Goal: Check status

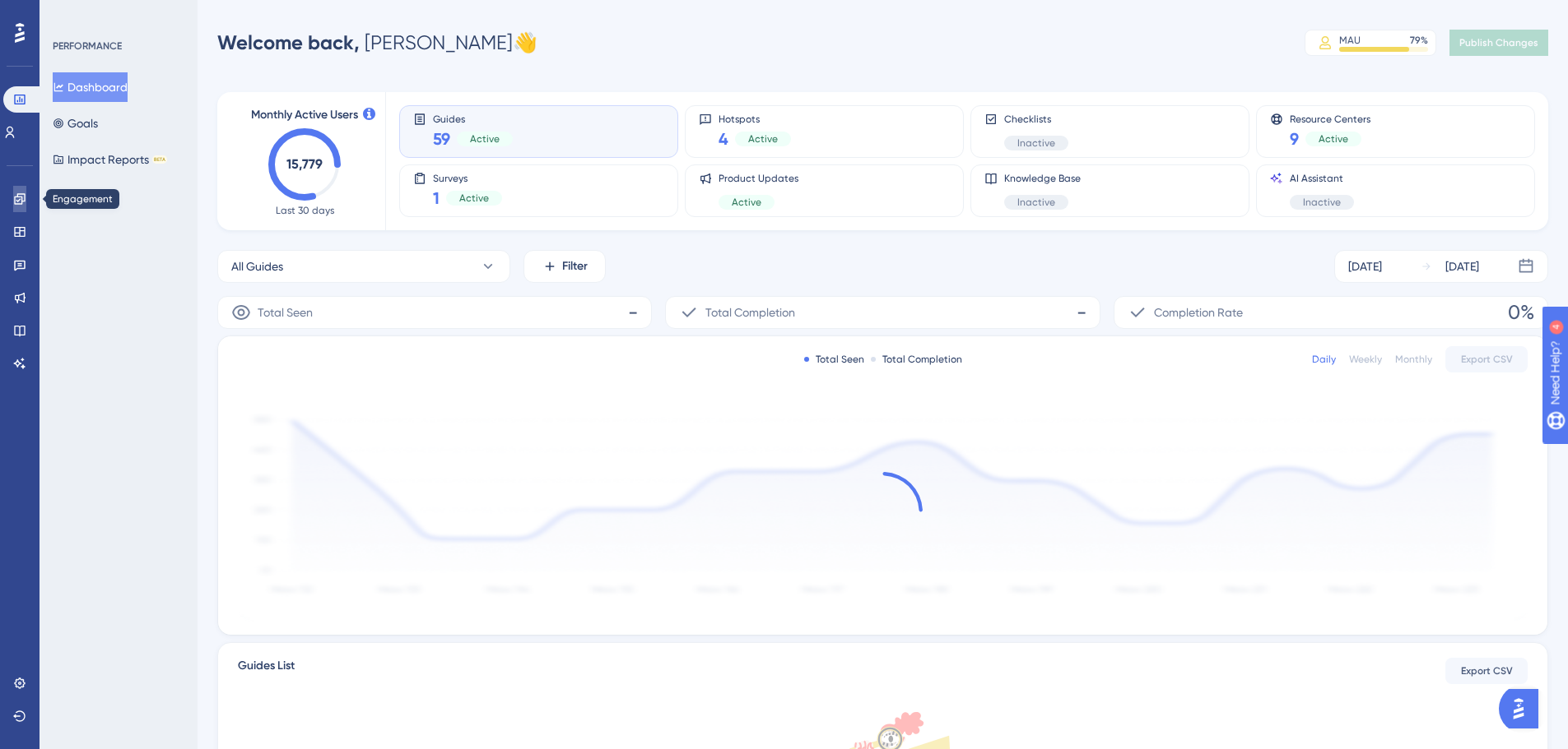
click at [24, 207] on link at bounding box center [20, 198] width 14 height 26
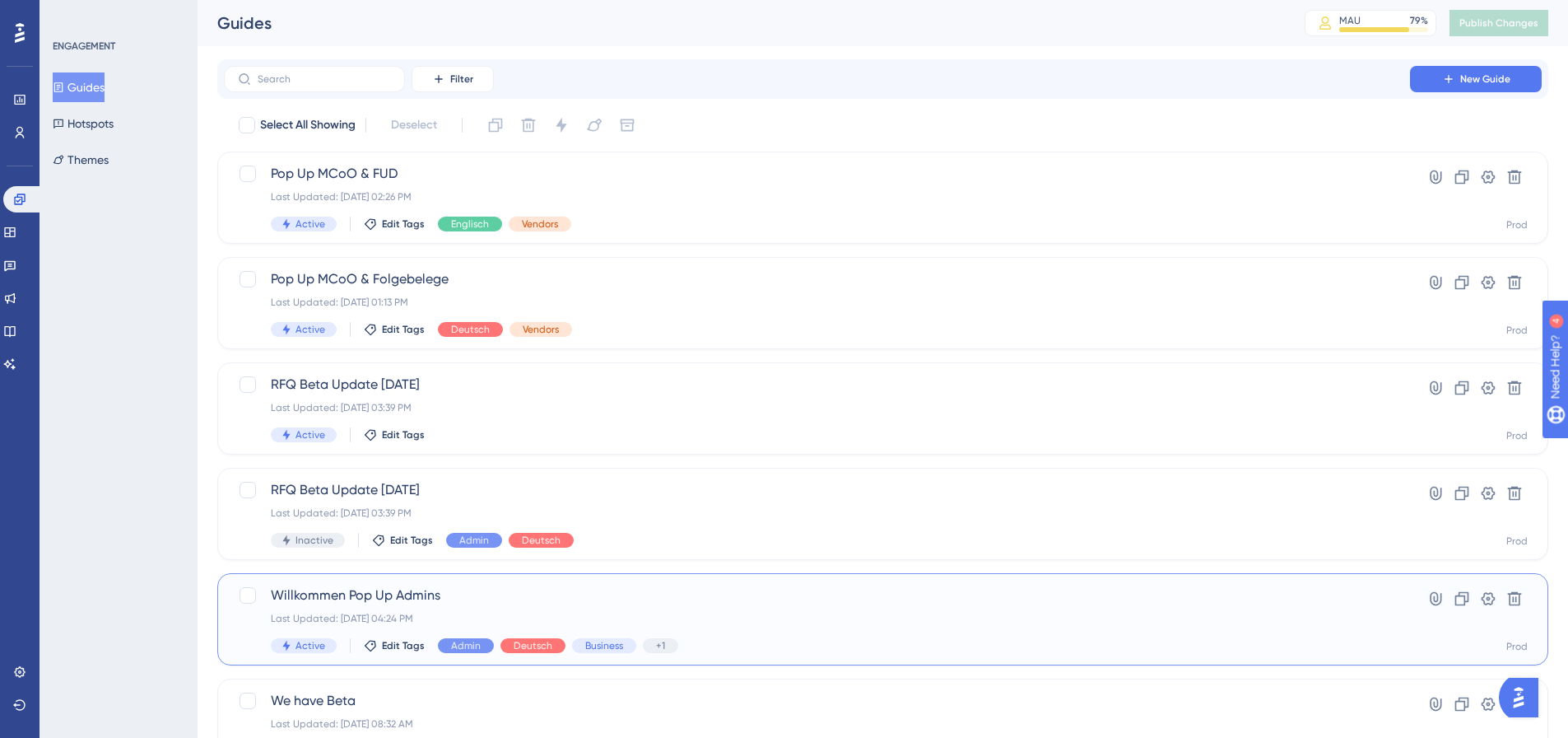
click at [625, 592] on span "Willkommen Pop Up Admins" at bounding box center [817, 595] width 1092 height 19
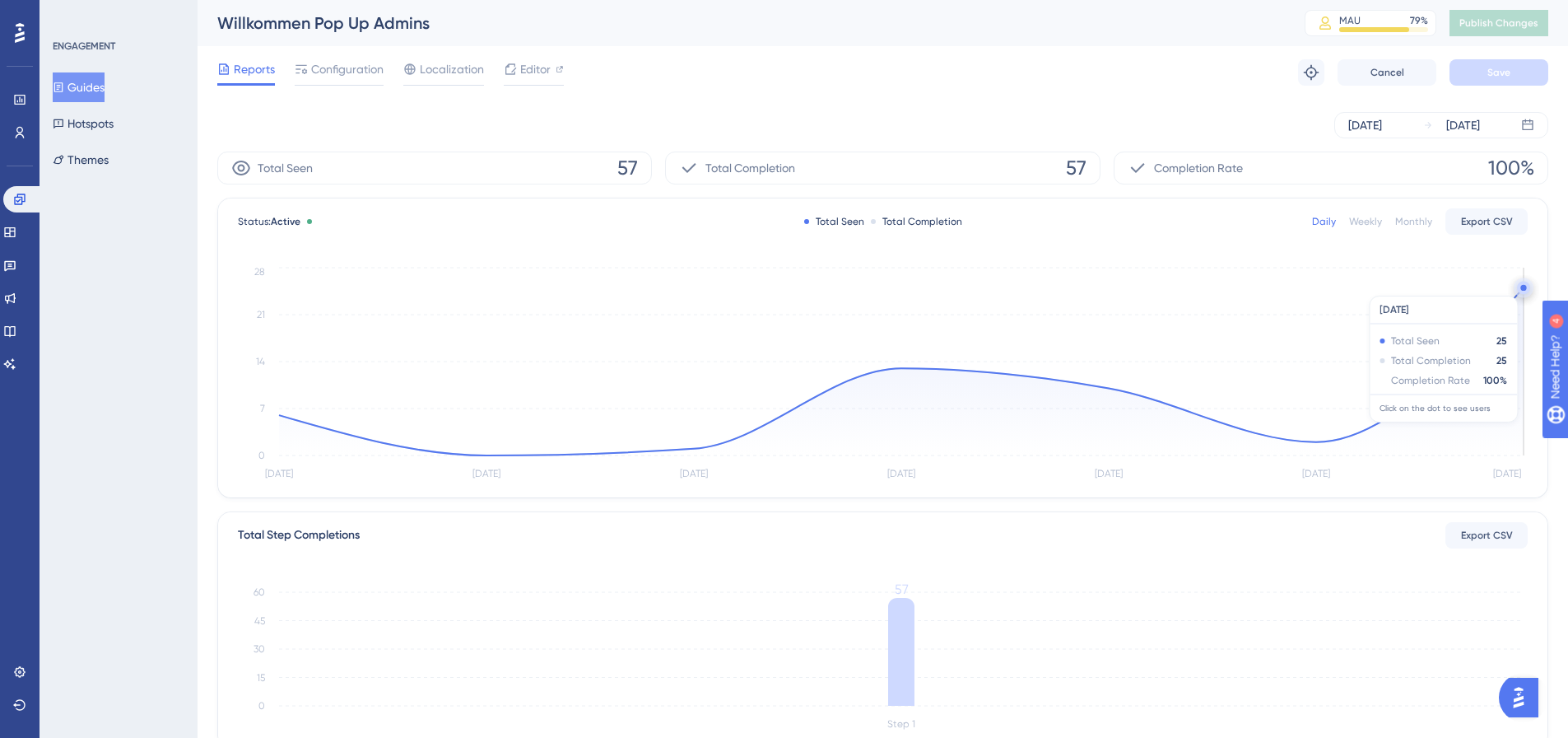
click at [1521, 286] on circle at bounding box center [1523, 288] width 6 height 6
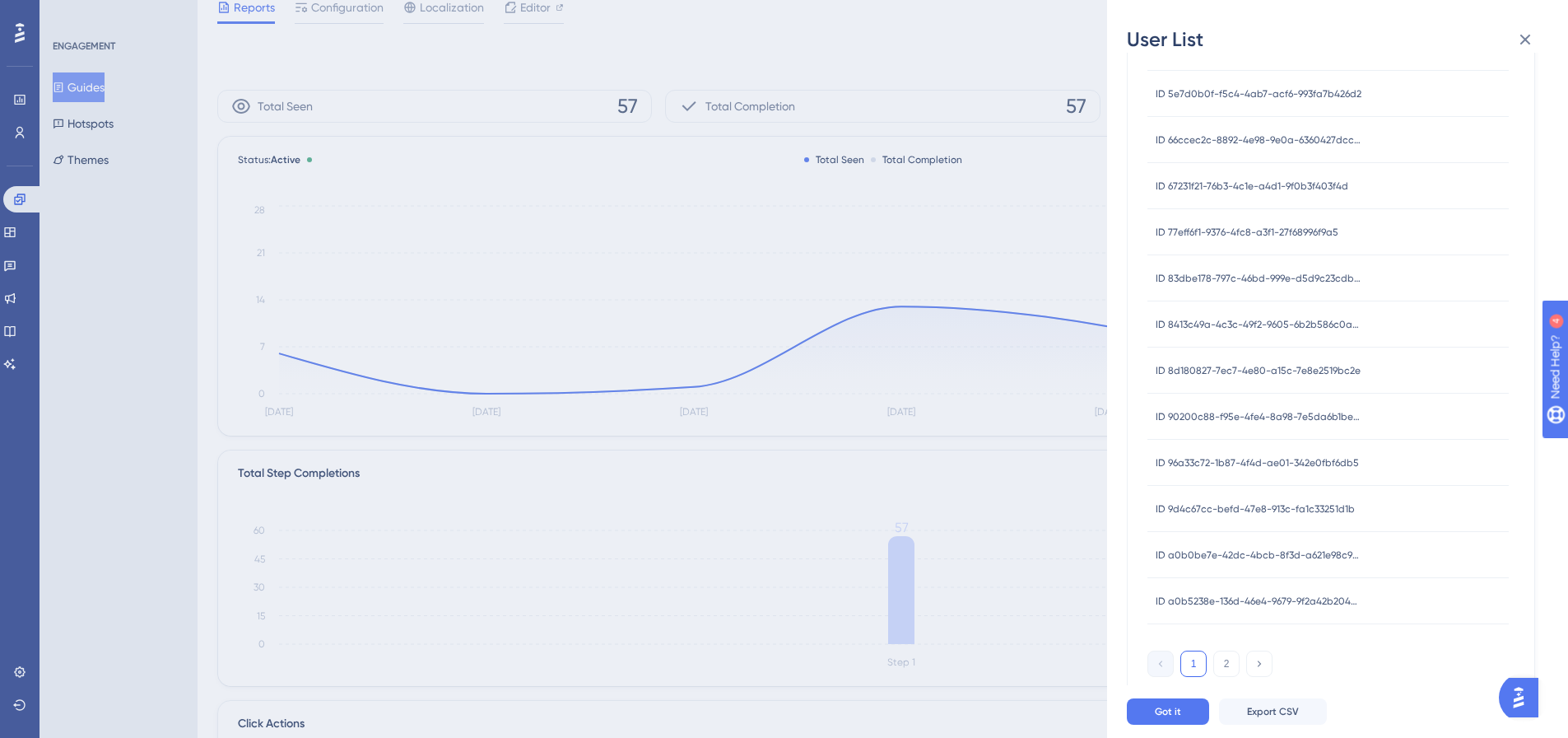
scroll to position [164, 0]
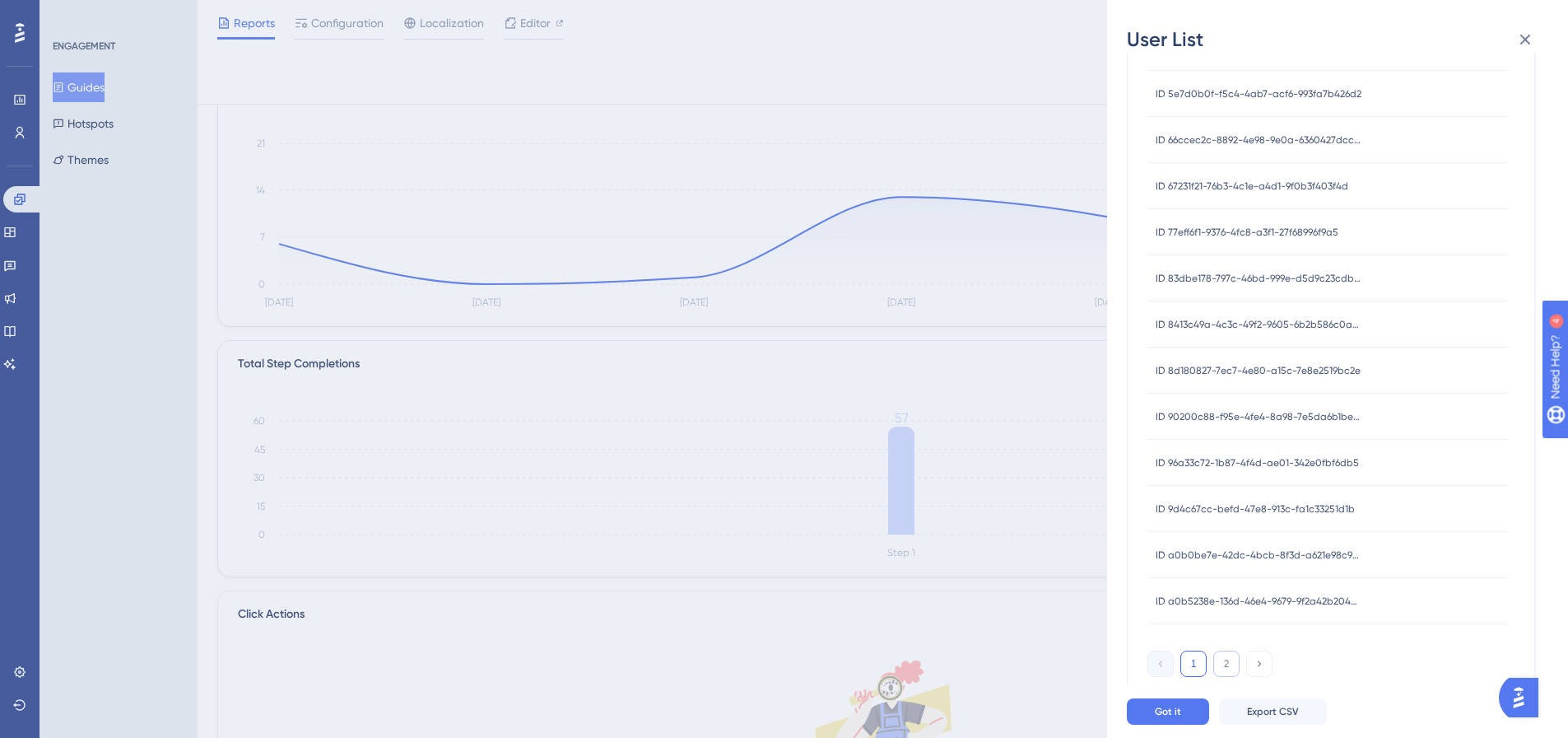
click at [1226, 663] on button "2" at bounding box center [1226, 663] width 26 height 26
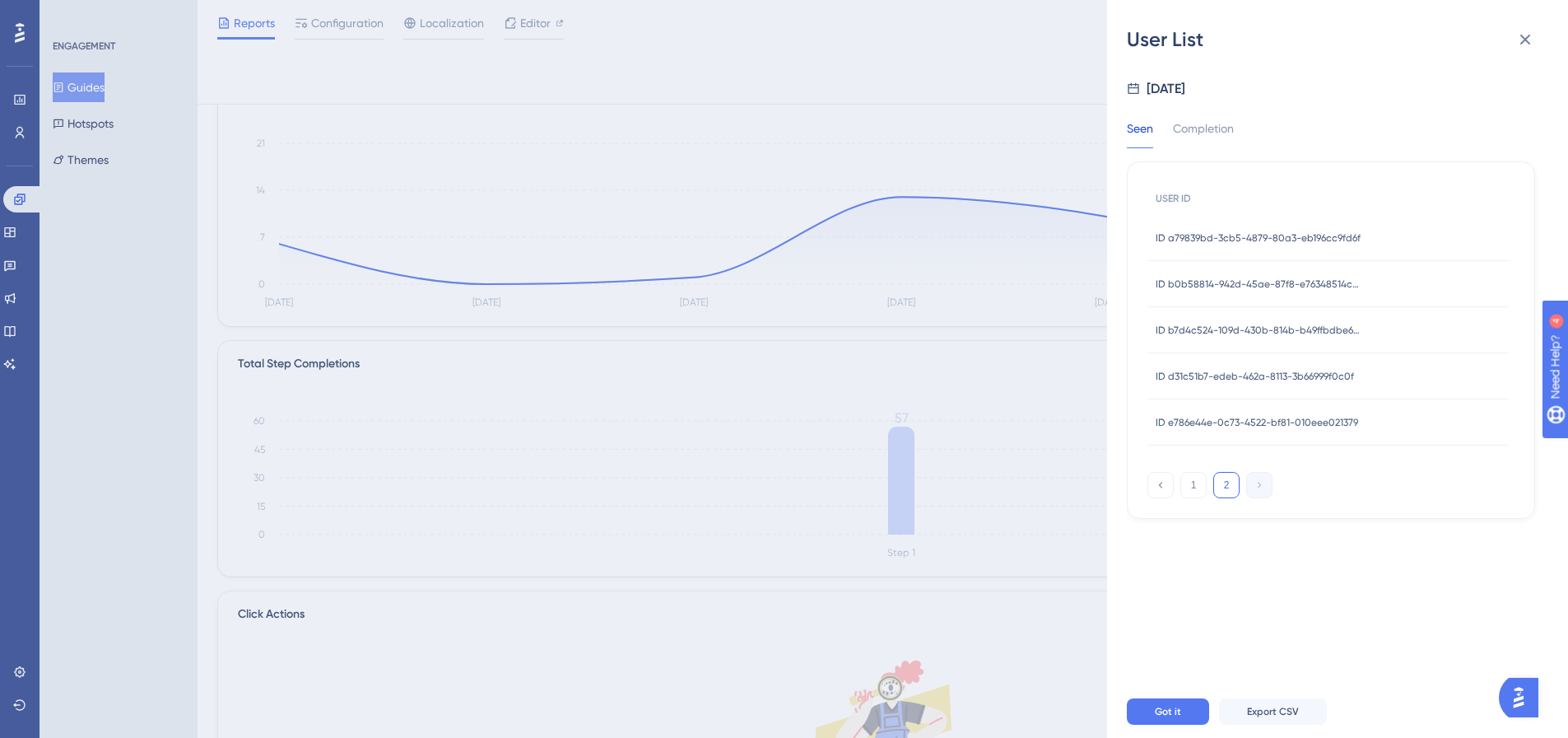
click at [1258, 416] on span "ID e786e44e-0c73-4522-bf81-010eee021379" at bounding box center [1257, 423] width 202 height 14
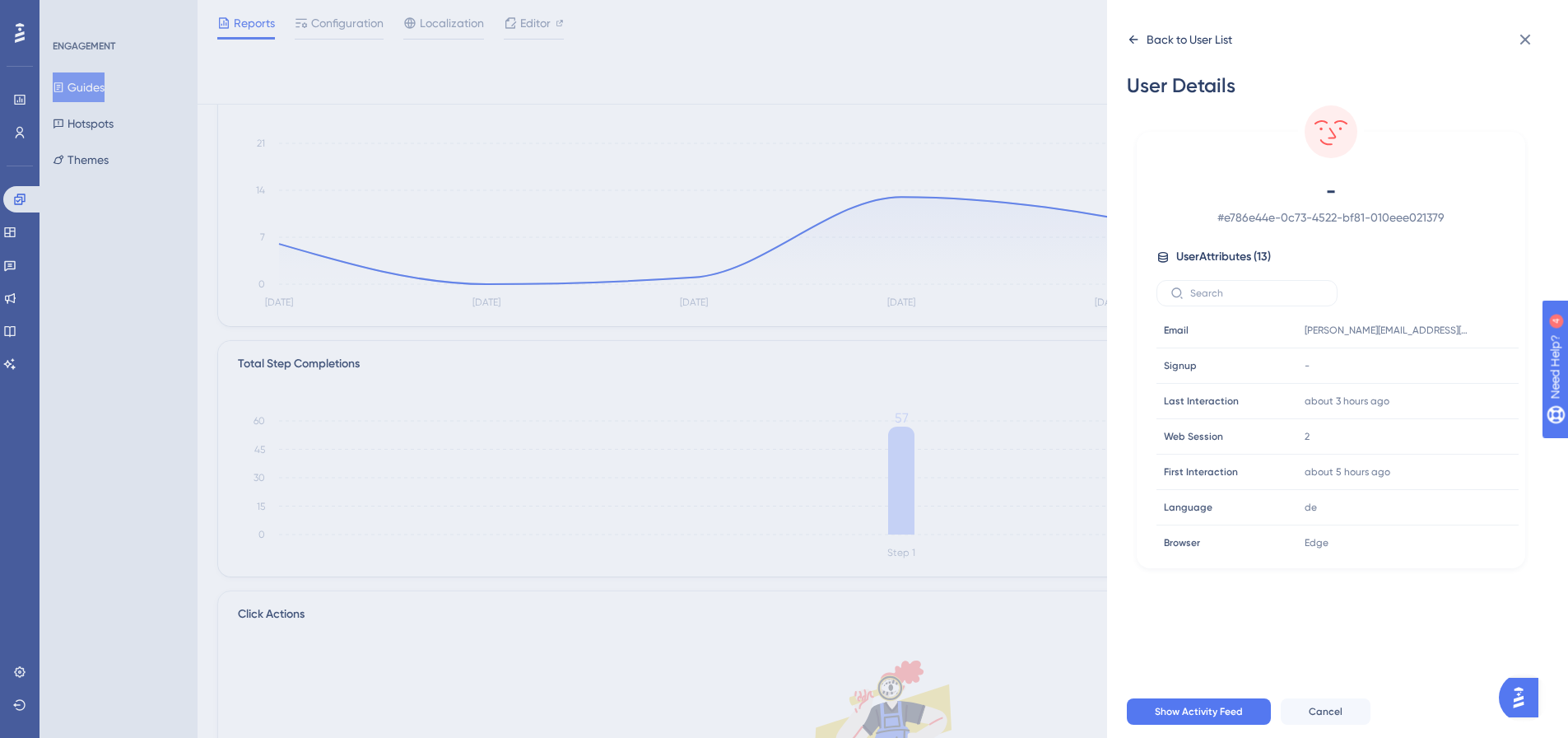
click at [1200, 38] on div "Back to User List" at bounding box center [1189, 39] width 86 height 19
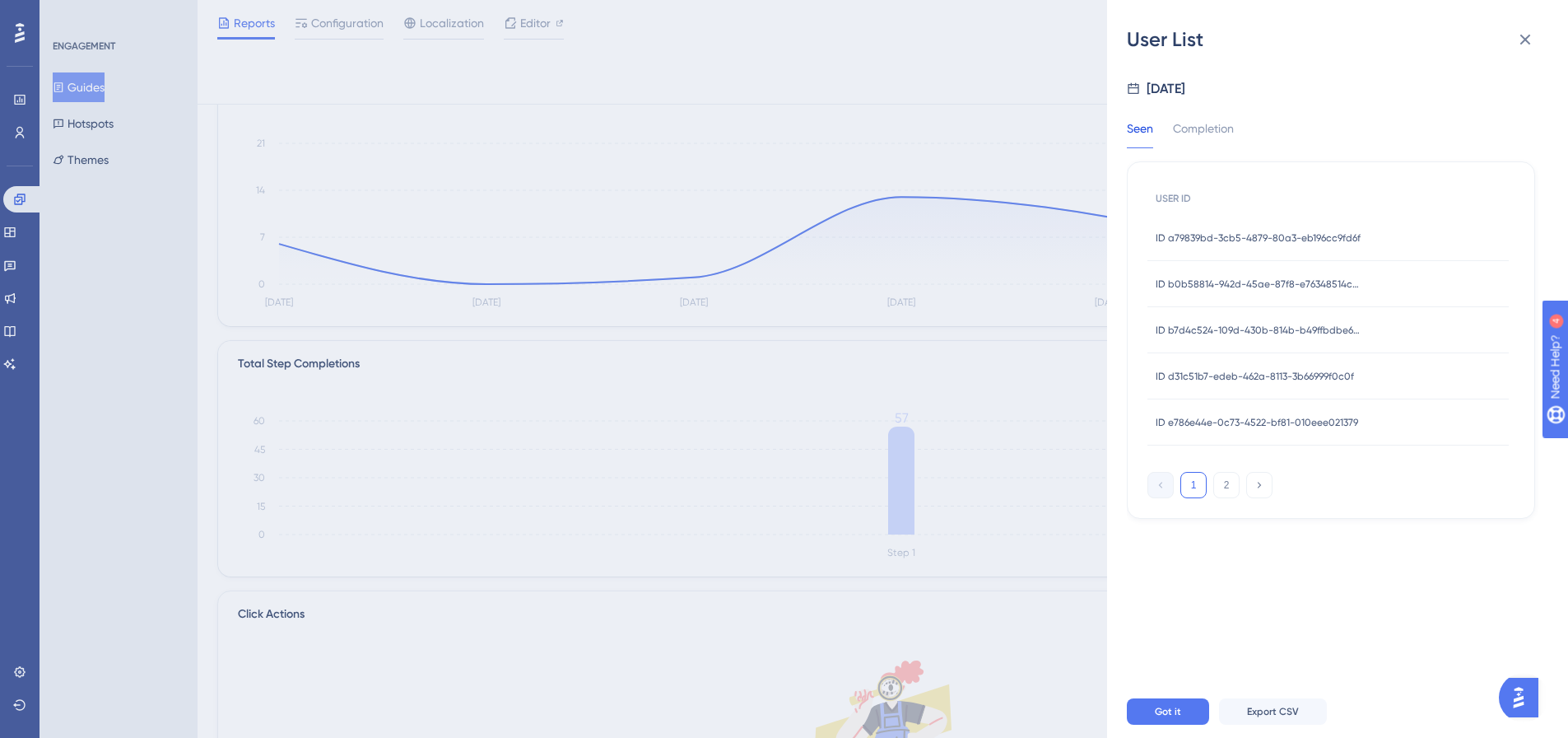
click at [1265, 319] on div "ID b7d4c524-109d-430b-814b-b49ffbdbe6c7 ID b7d4c524-109d-430b-814b-b49ffbdbe6c7" at bounding box center [1259, 330] width 206 height 46
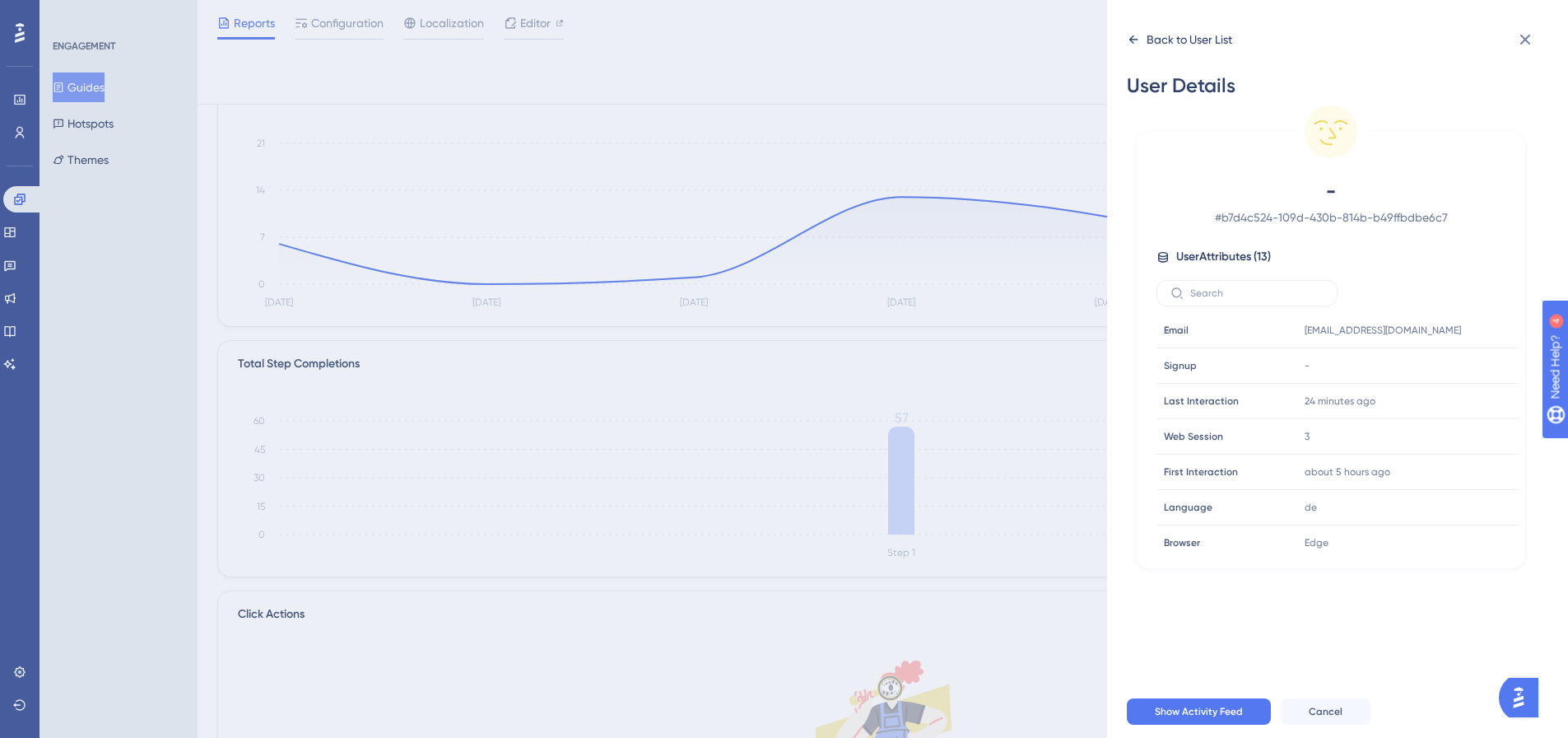
click at [1131, 39] on icon at bounding box center [1132, 39] width 9 height 8
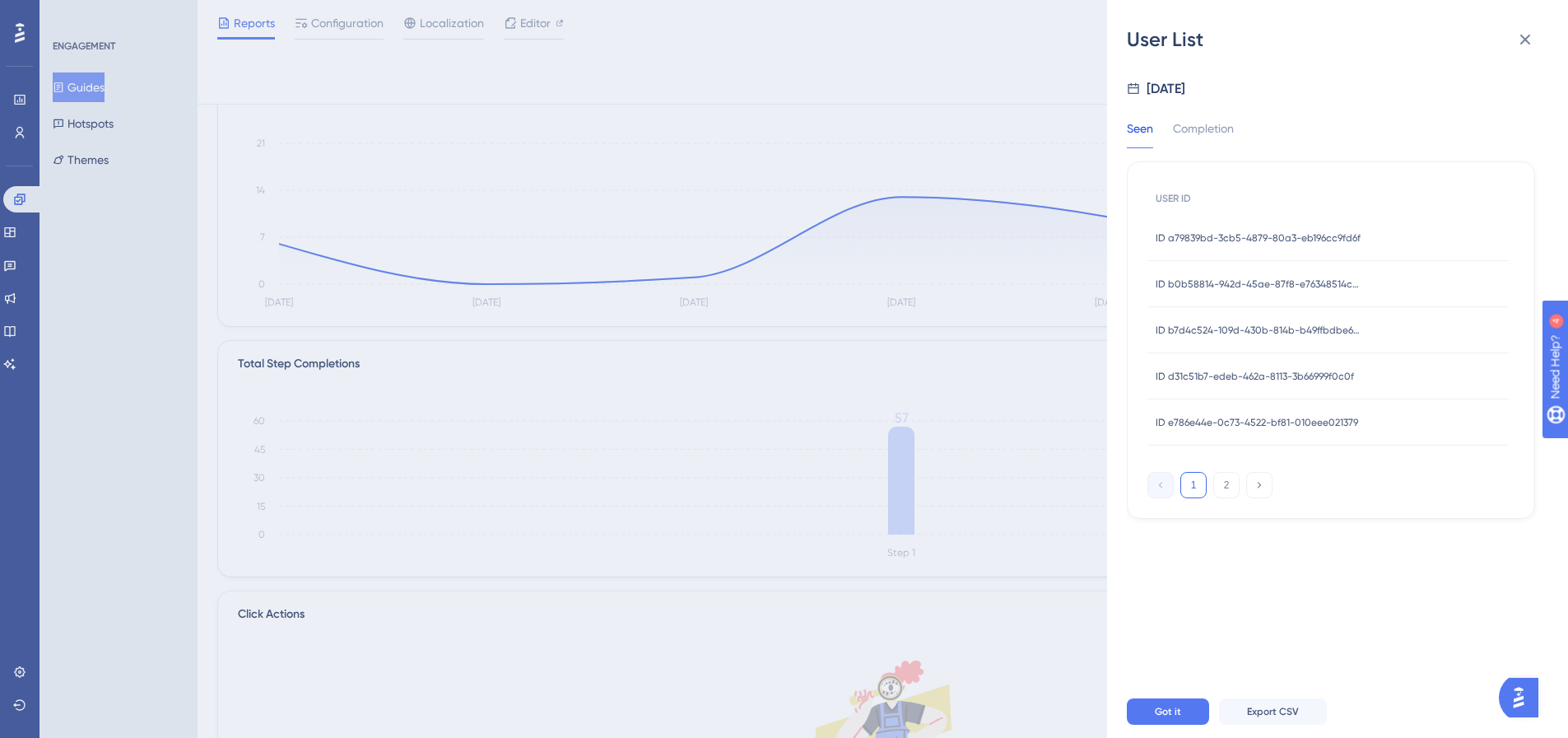
click at [1216, 288] on span "ID b0b58814-942d-45ae-87f8-e76348514c67" at bounding box center [1259, 284] width 206 height 14
click at [1213, 282] on span "ID b0b58814-942d-45ae-87f8-e76348514c67" at bounding box center [1259, 284] width 206 height 14
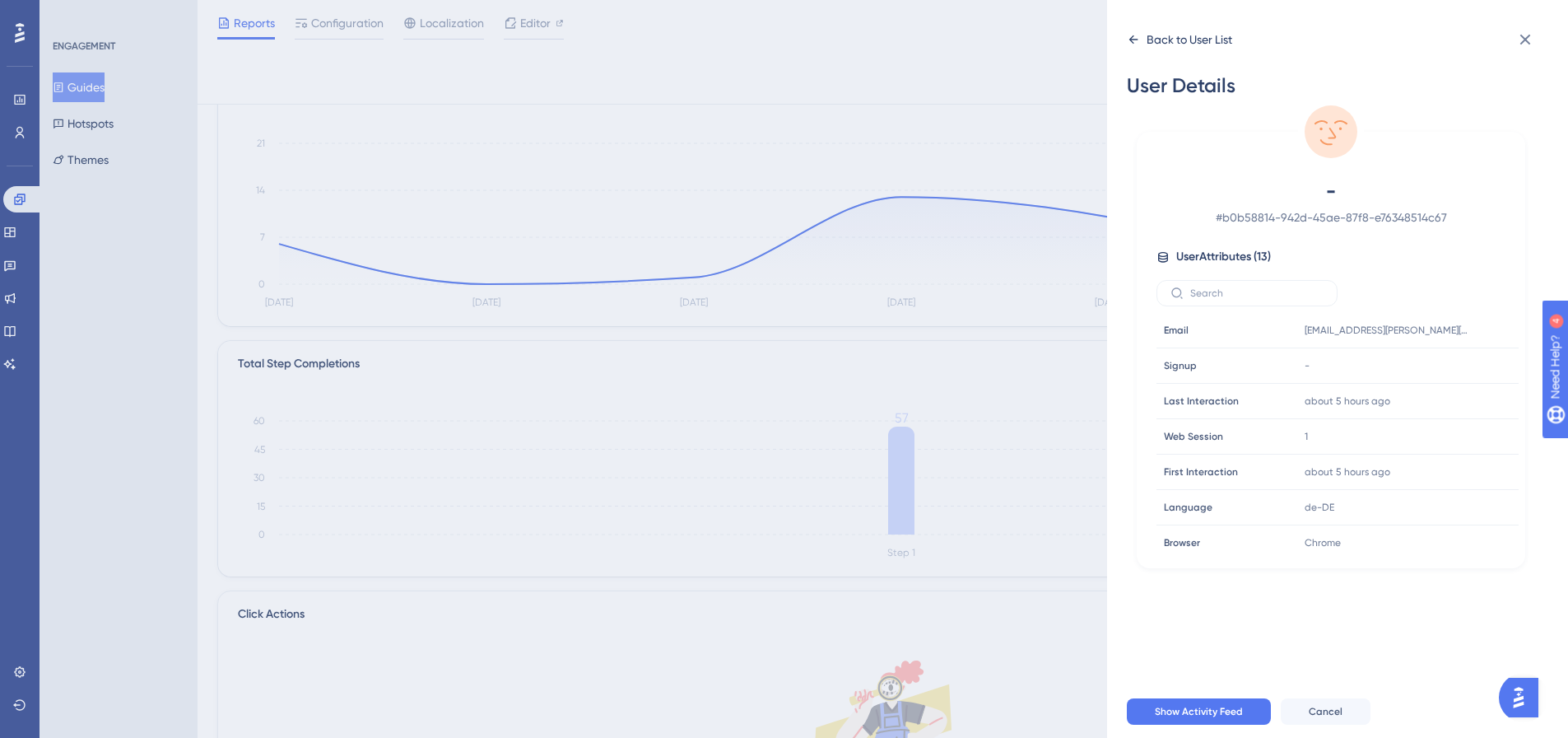
click at [1131, 39] on icon at bounding box center [1132, 39] width 9 height 8
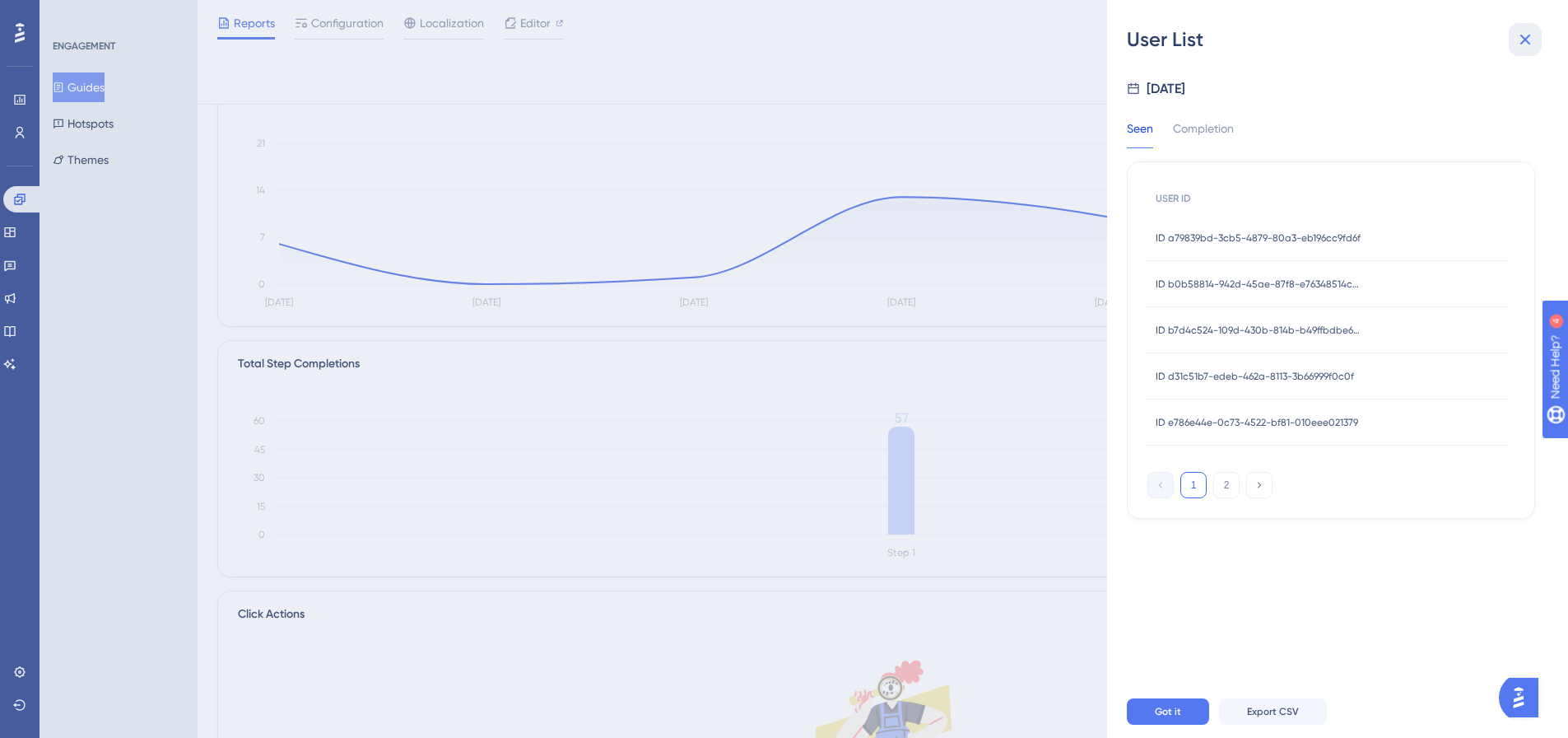
click at [1515, 45] on button at bounding box center [1525, 40] width 33 height 33
